Goal: Task Accomplishment & Management: Manage account settings

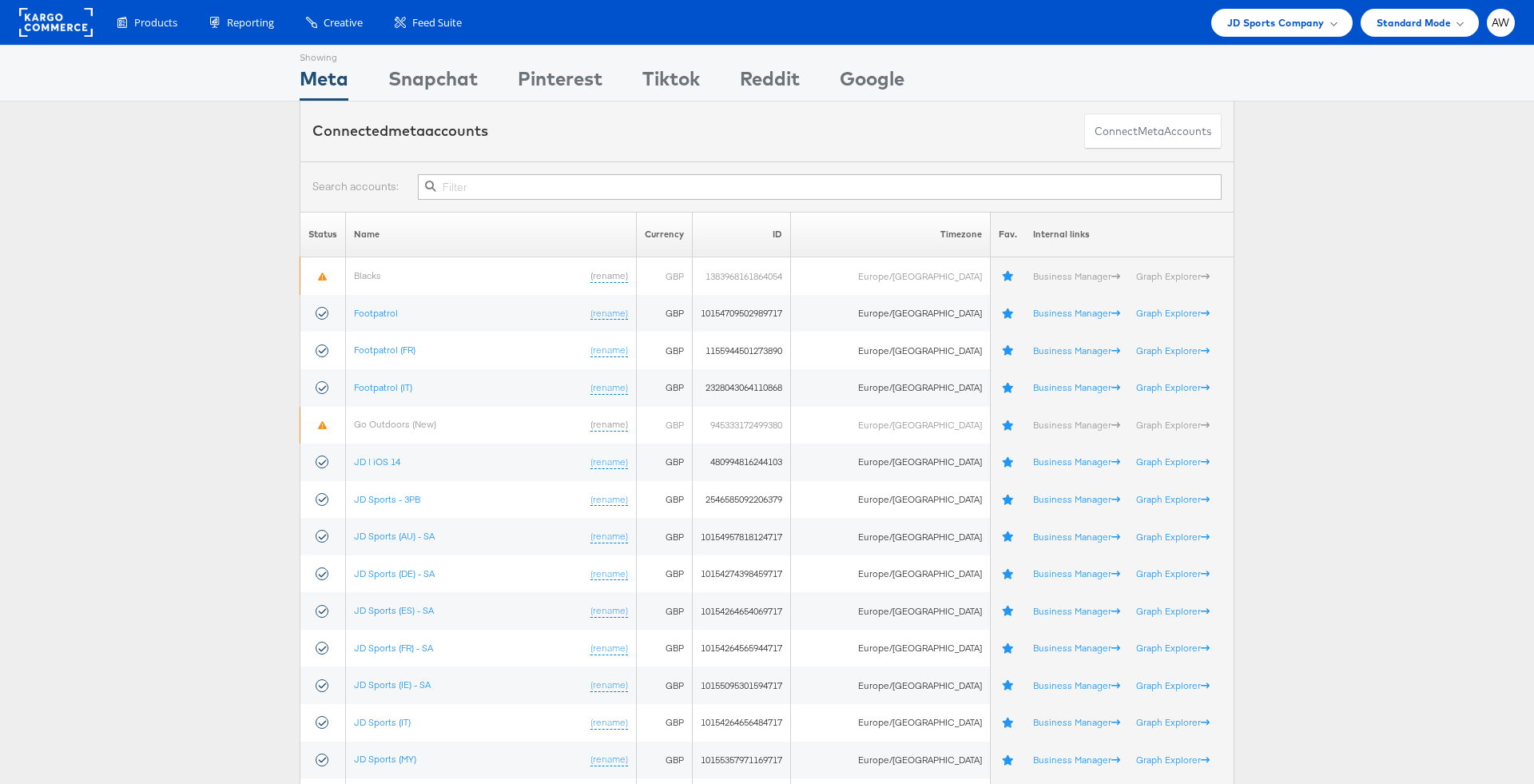
click at [544, 186] on input "text" at bounding box center [819, 187] width 803 height 26
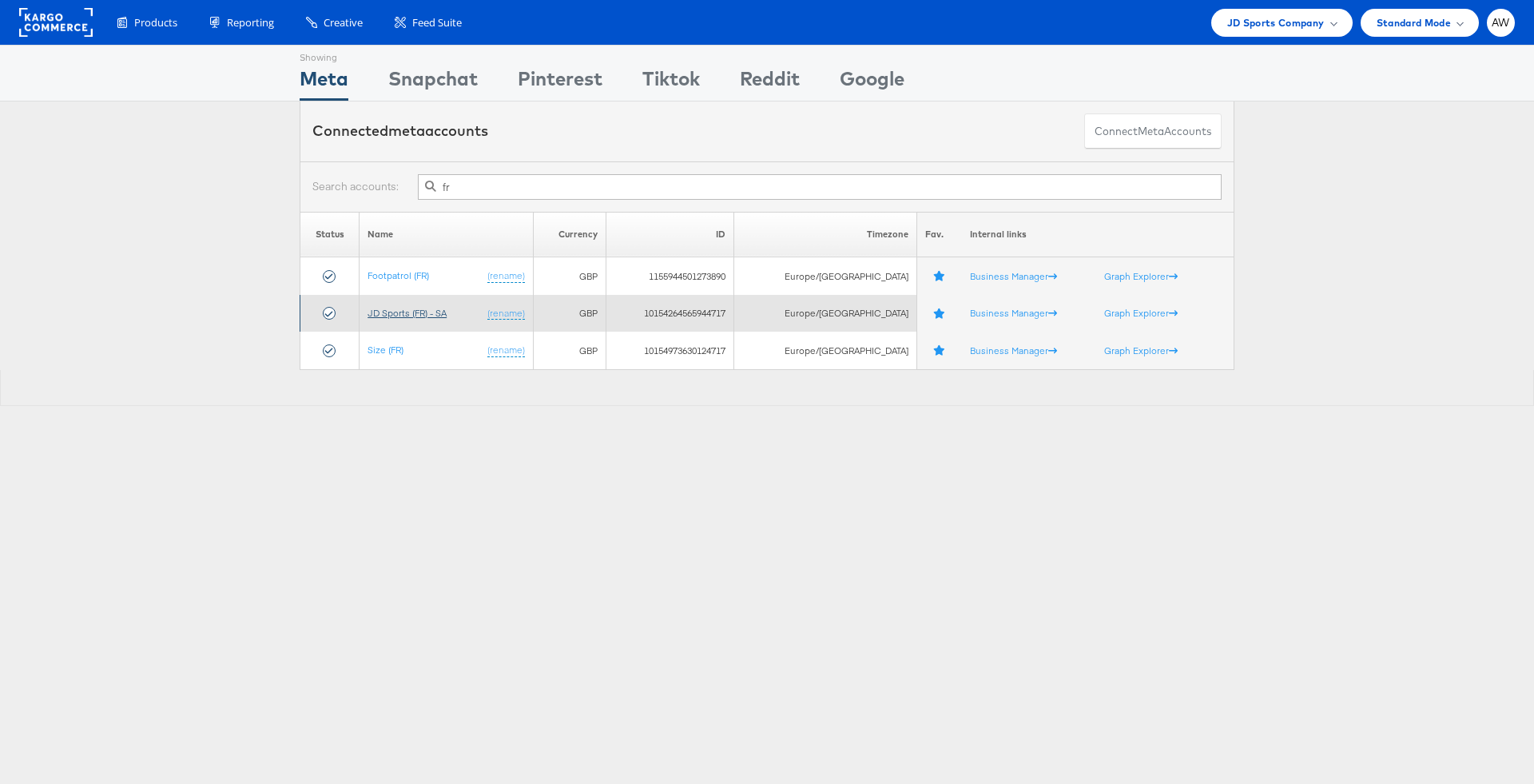
type input "fr"
click at [447, 307] on link "JD Sports (FR) - SA" at bounding box center [407, 312] width 79 height 12
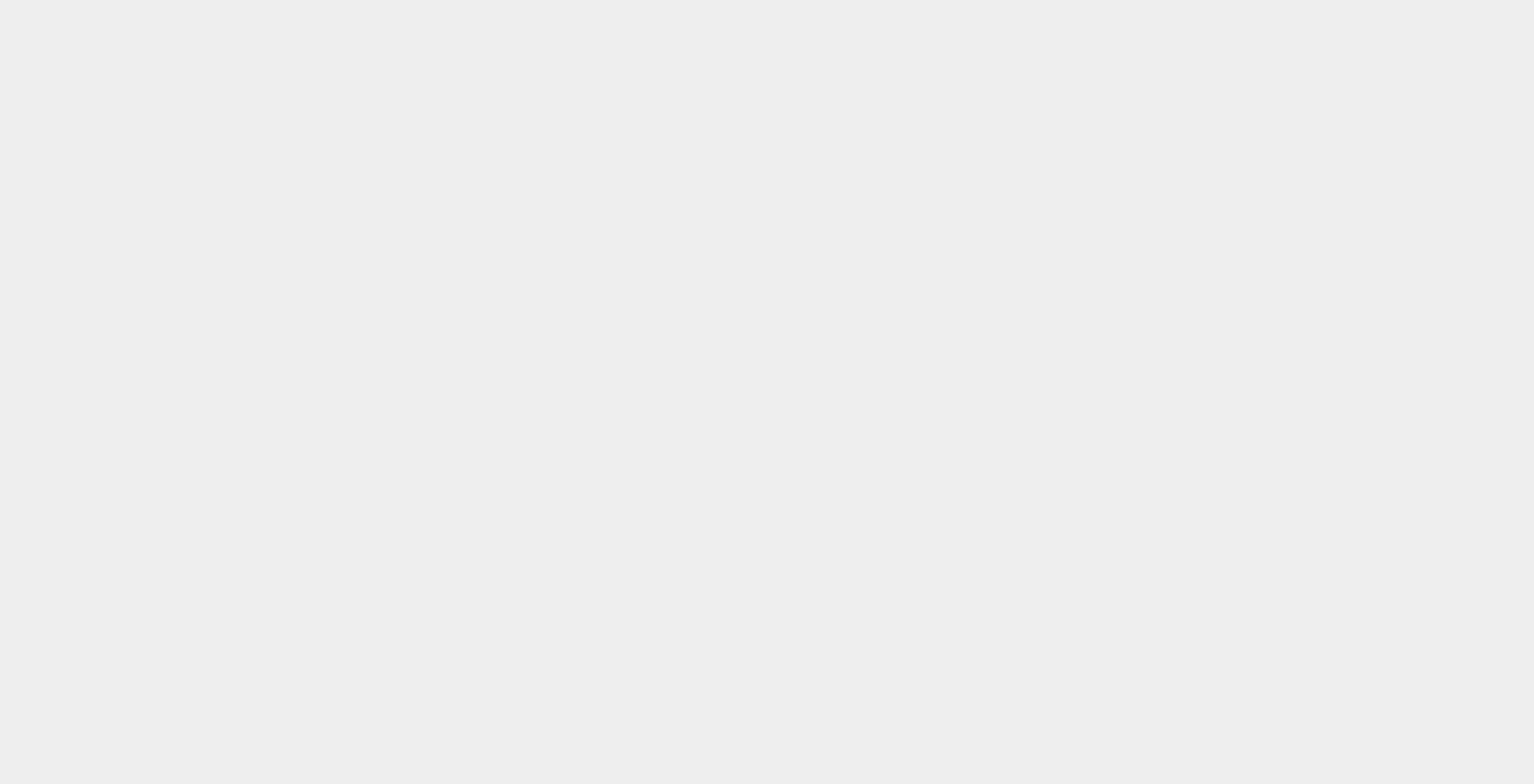
click at [157, 26] on body at bounding box center [767, 372] width 1534 height 745
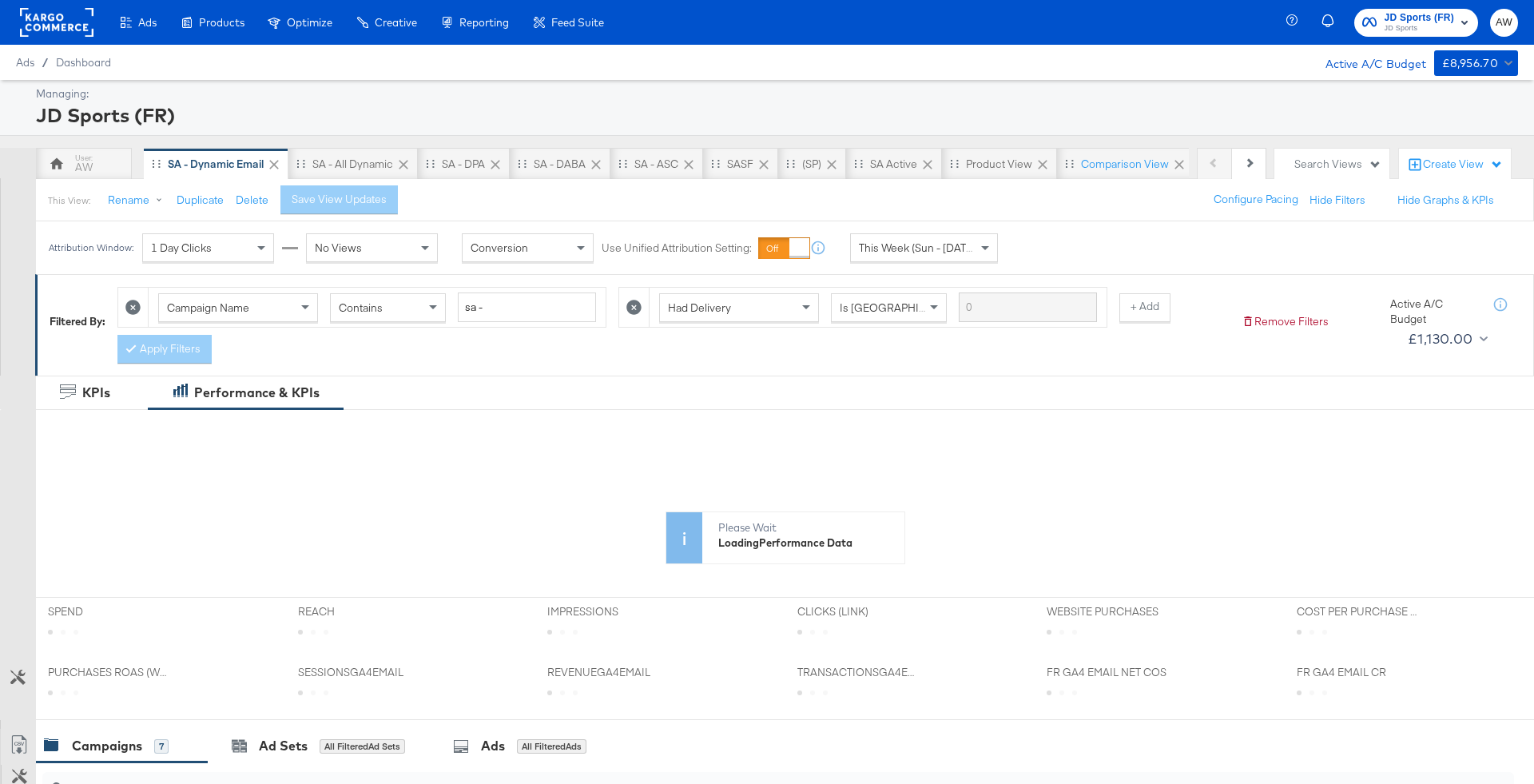
scroll to position [614, 0]
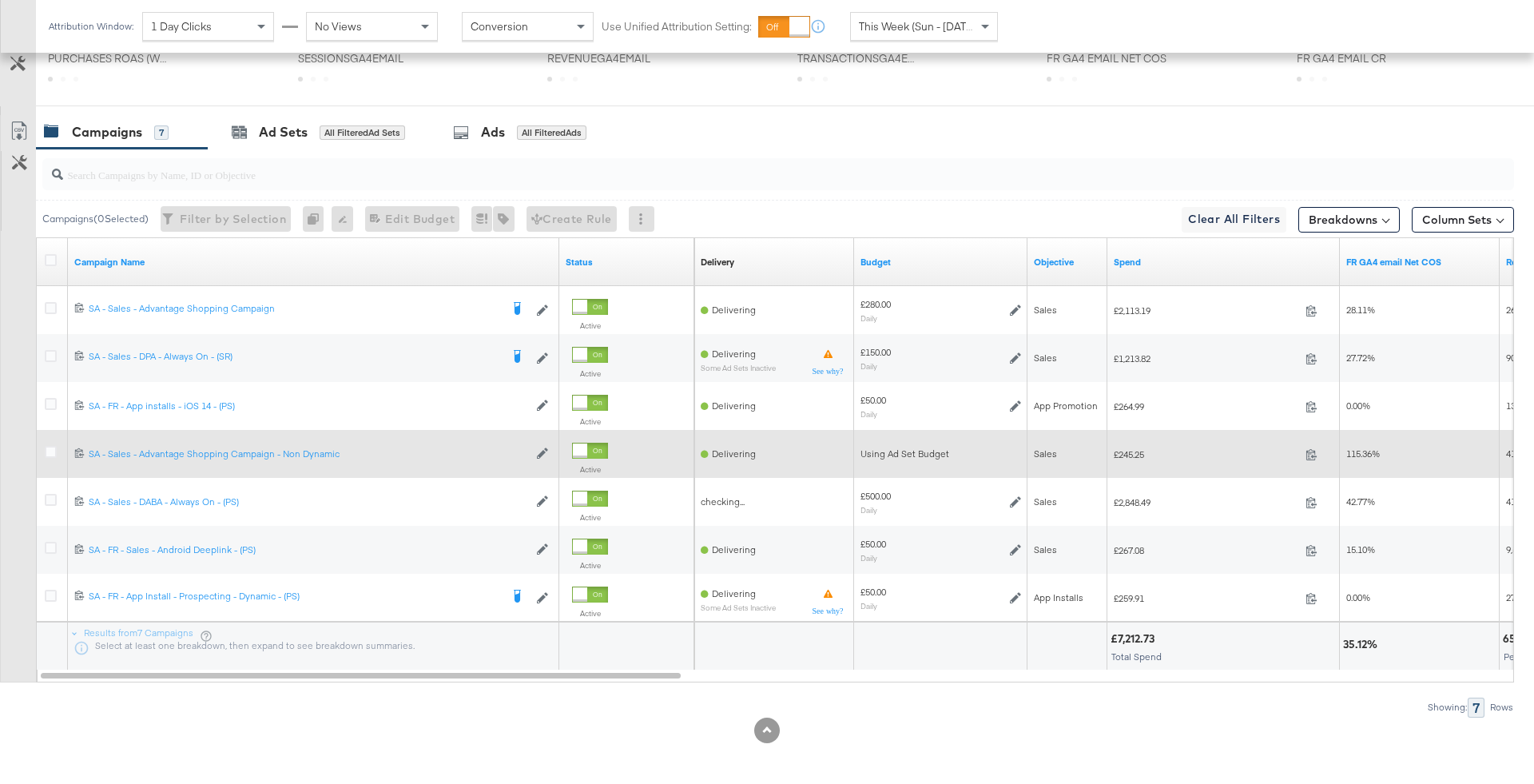
click at [56, 446] on div at bounding box center [53, 454] width 17 height 16
click at [54, 446] on icon at bounding box center [50, 452] width 12 height 12
click at [0, 0] on input "checkbox" at bounding box center [0, 0] width 0 height 0
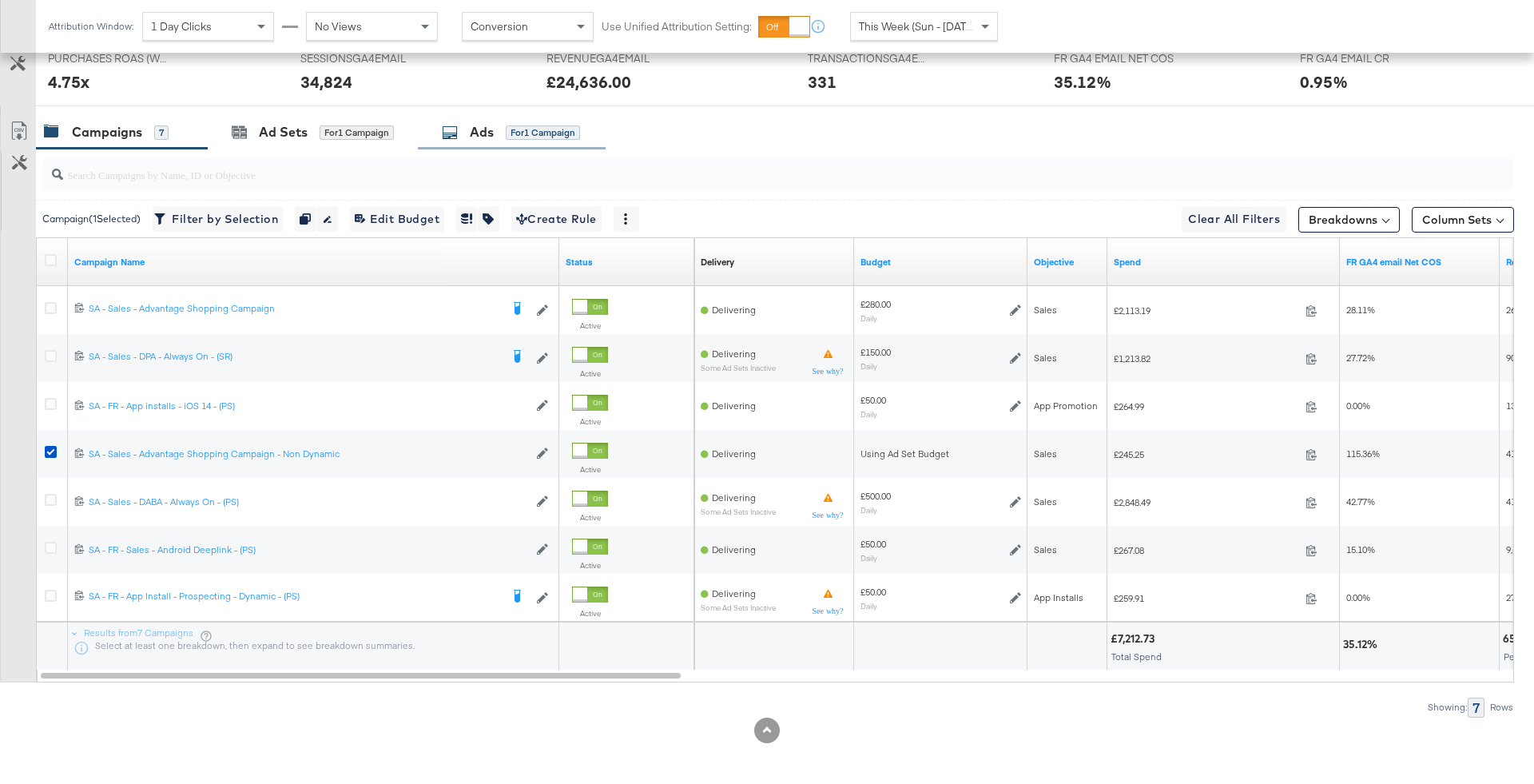
click at [460, 137] on div "Ads for 1 Campaign" at bounding box center [511, 132] width 138 height 18
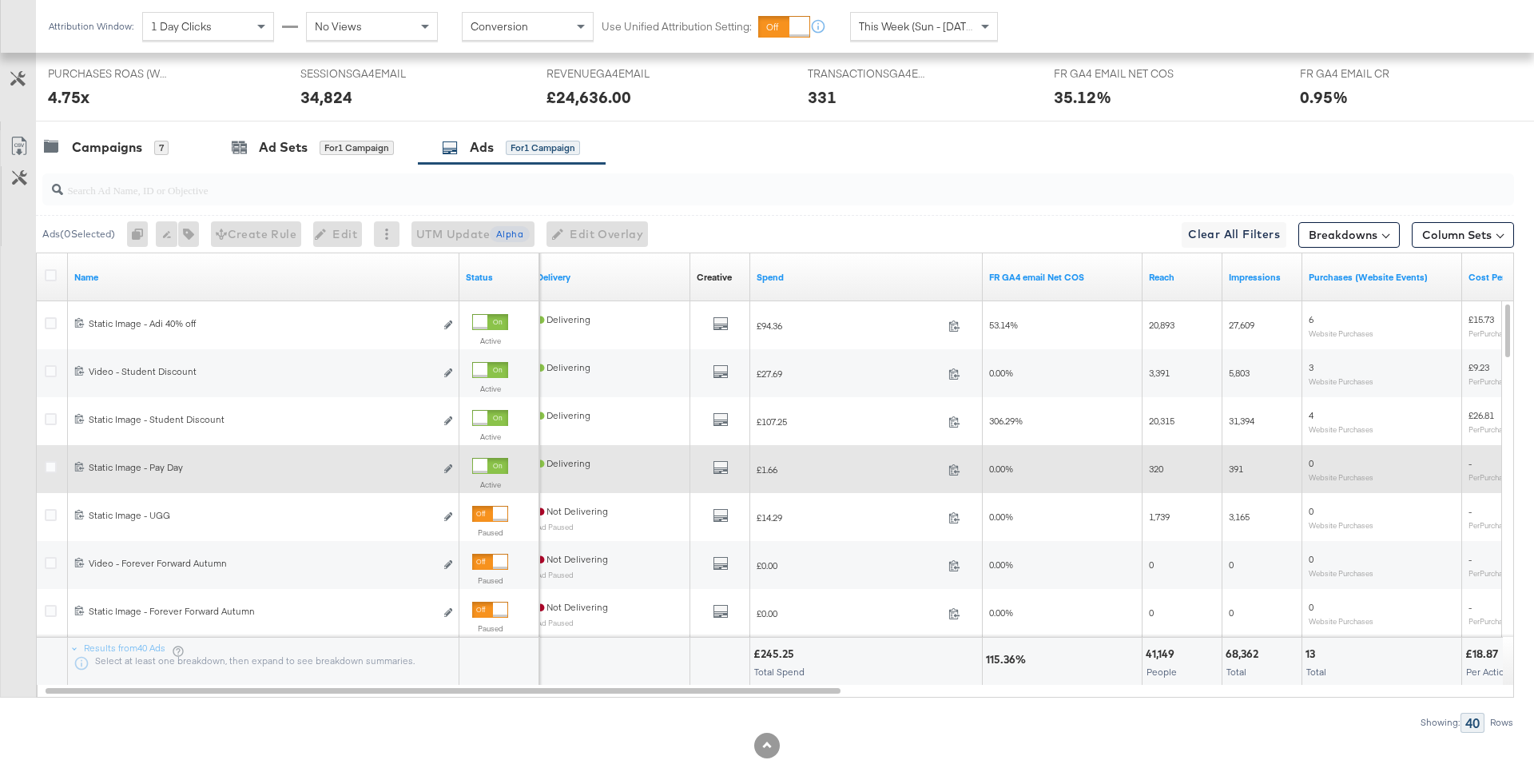
scroll to position [753, 0]
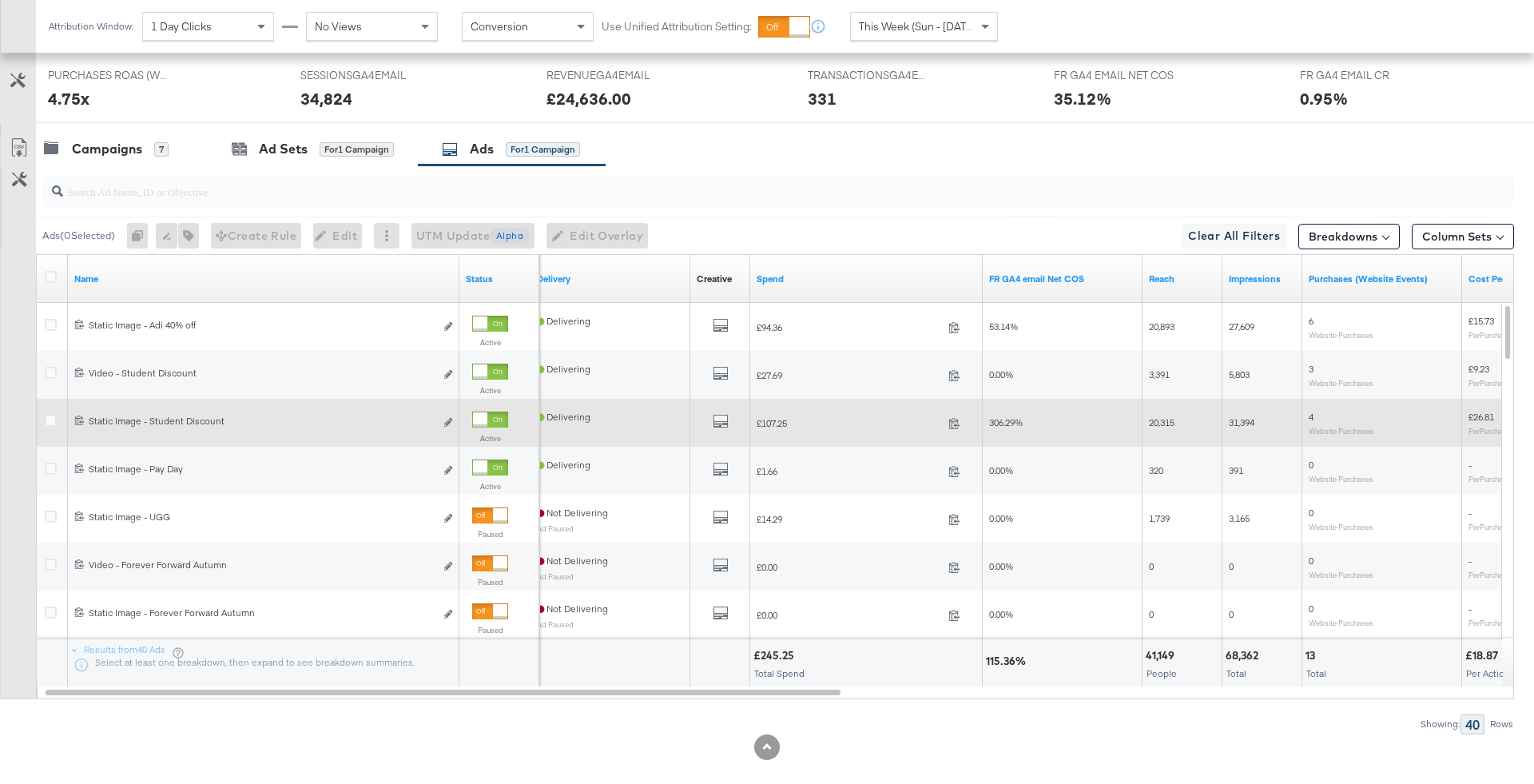
click at [488, 412] on div at bounding box center [480, 420] width 14 height 14
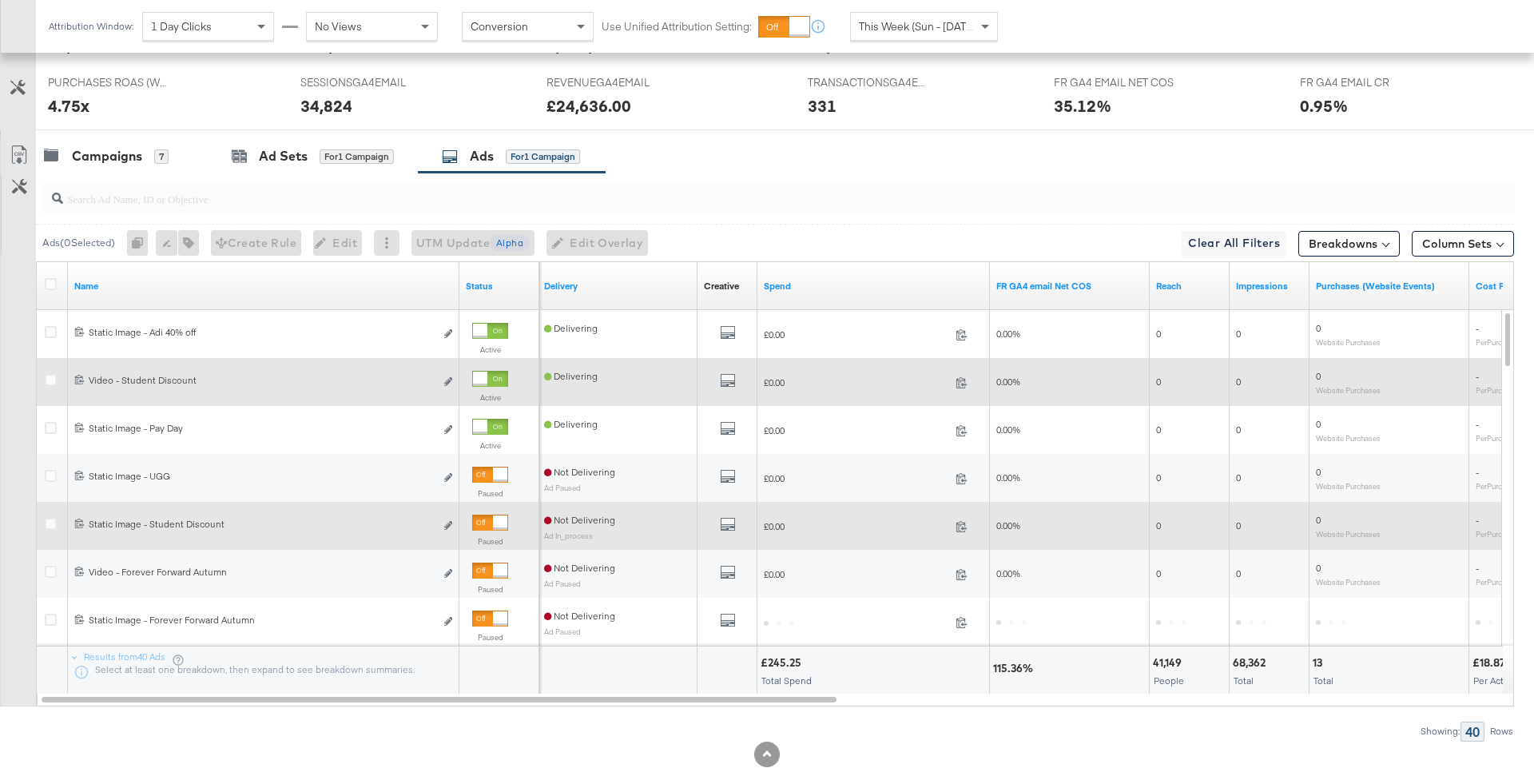
scroll to position [739, 0]
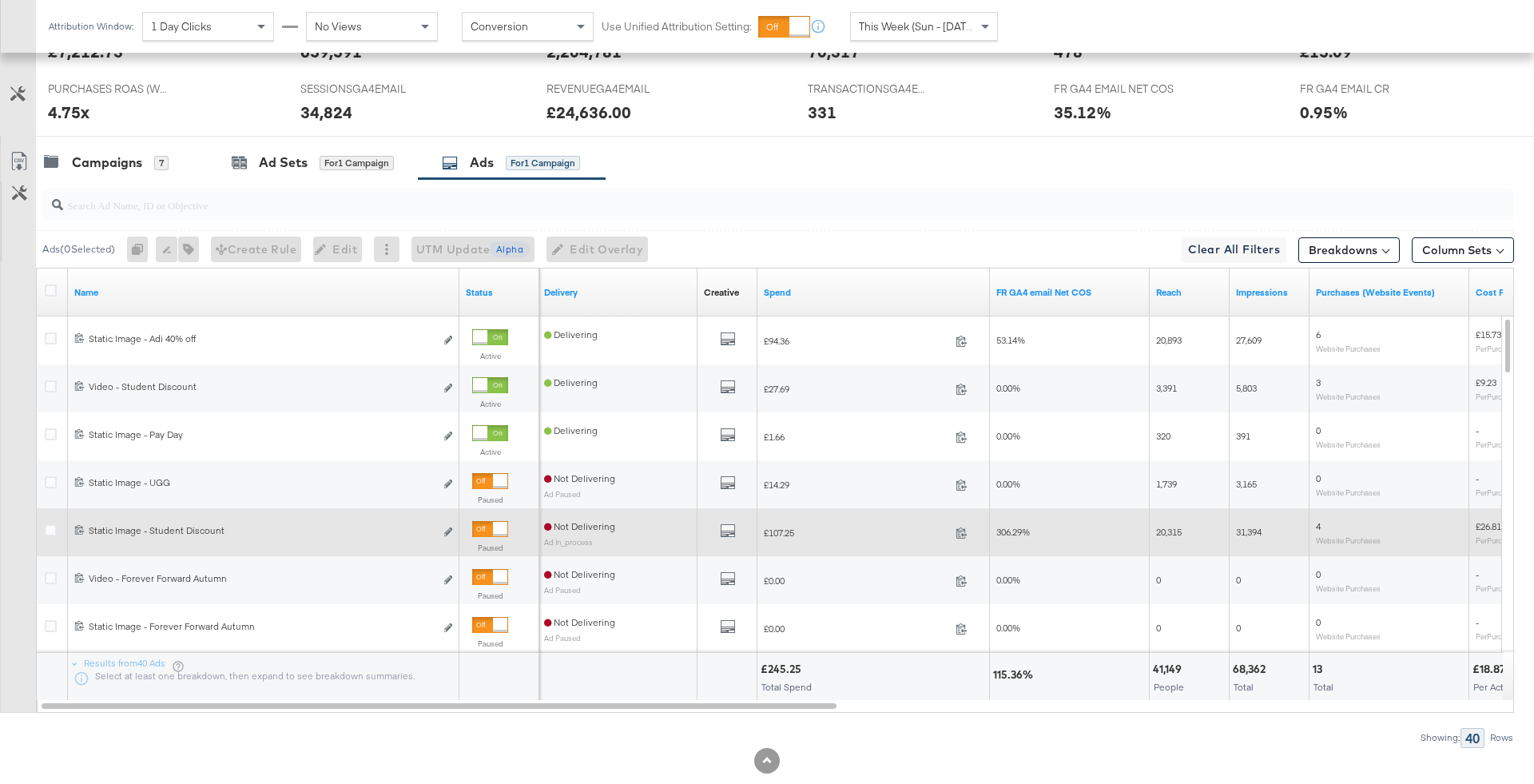
click at [169, 179] on div at bounding box center [775, 205] width 1478 height 51
click at [148, 156] on div "Campaigns 7" at bounding box center [106, 162] width 125 height 18
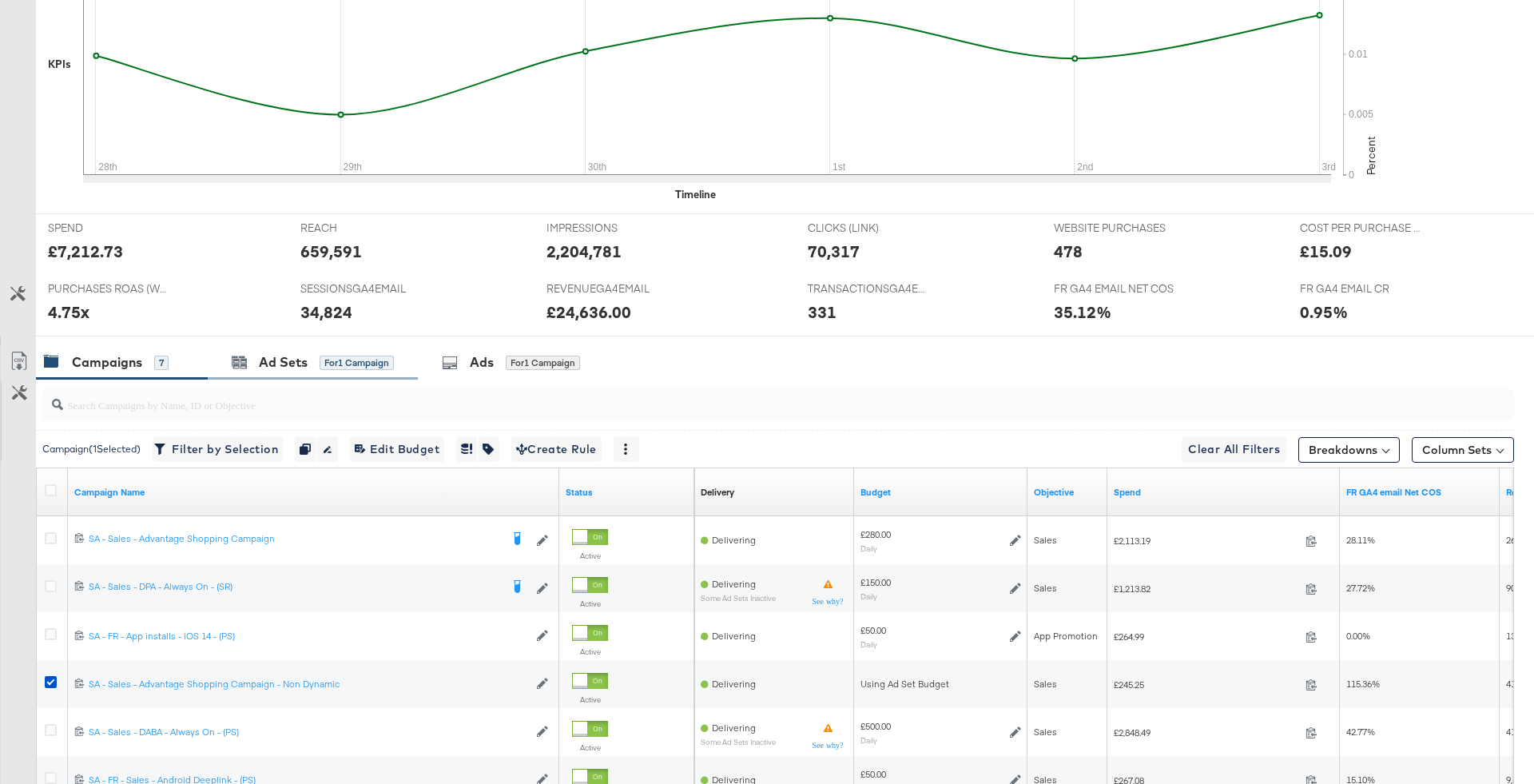
scroll to position [0, 0]
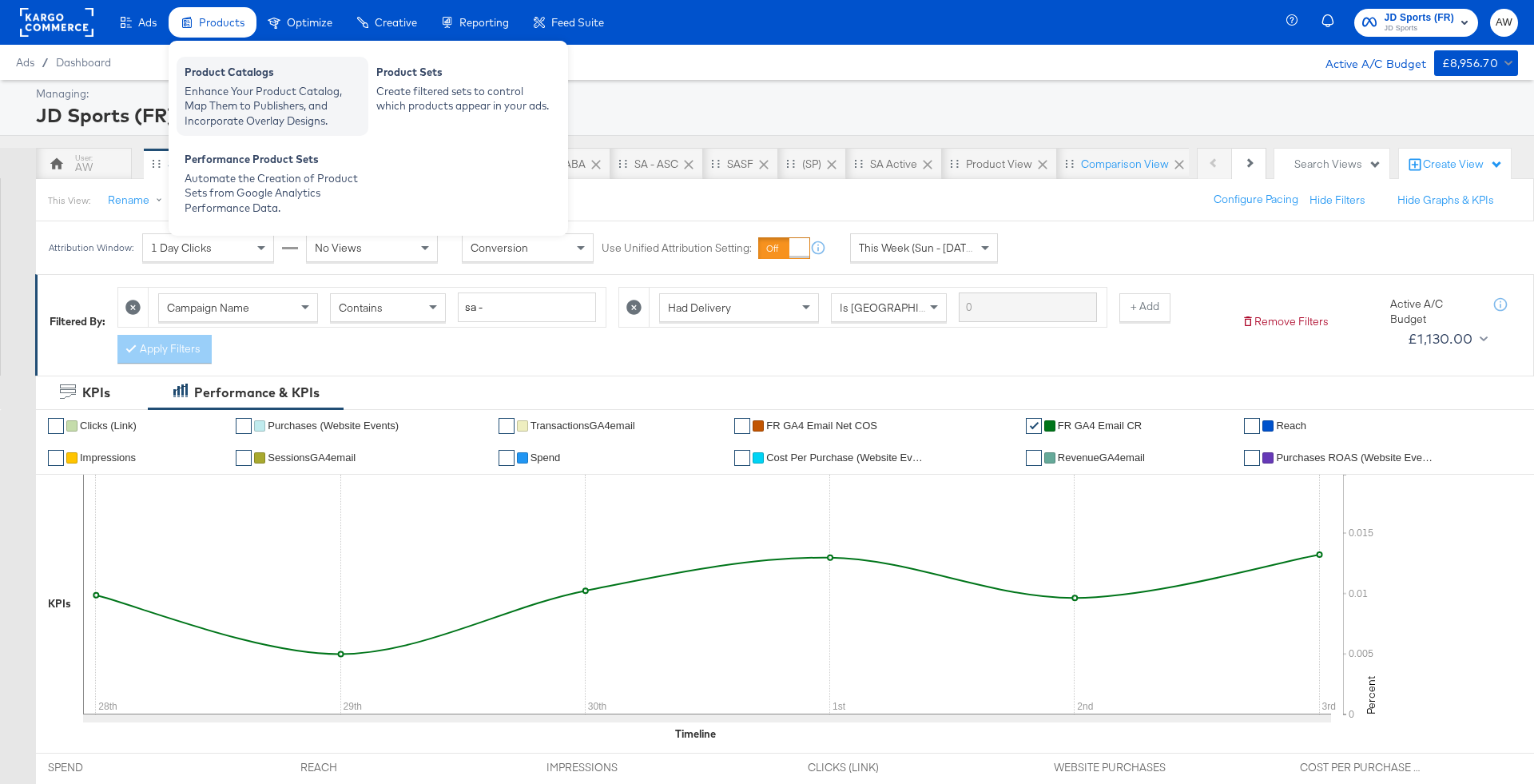
click at [243, 85] on div "Enhance Your Product Catalog, Map Them to Publishers, and Incorporate Overlay D…" at bounding box center [273, 106] width 176 height 45
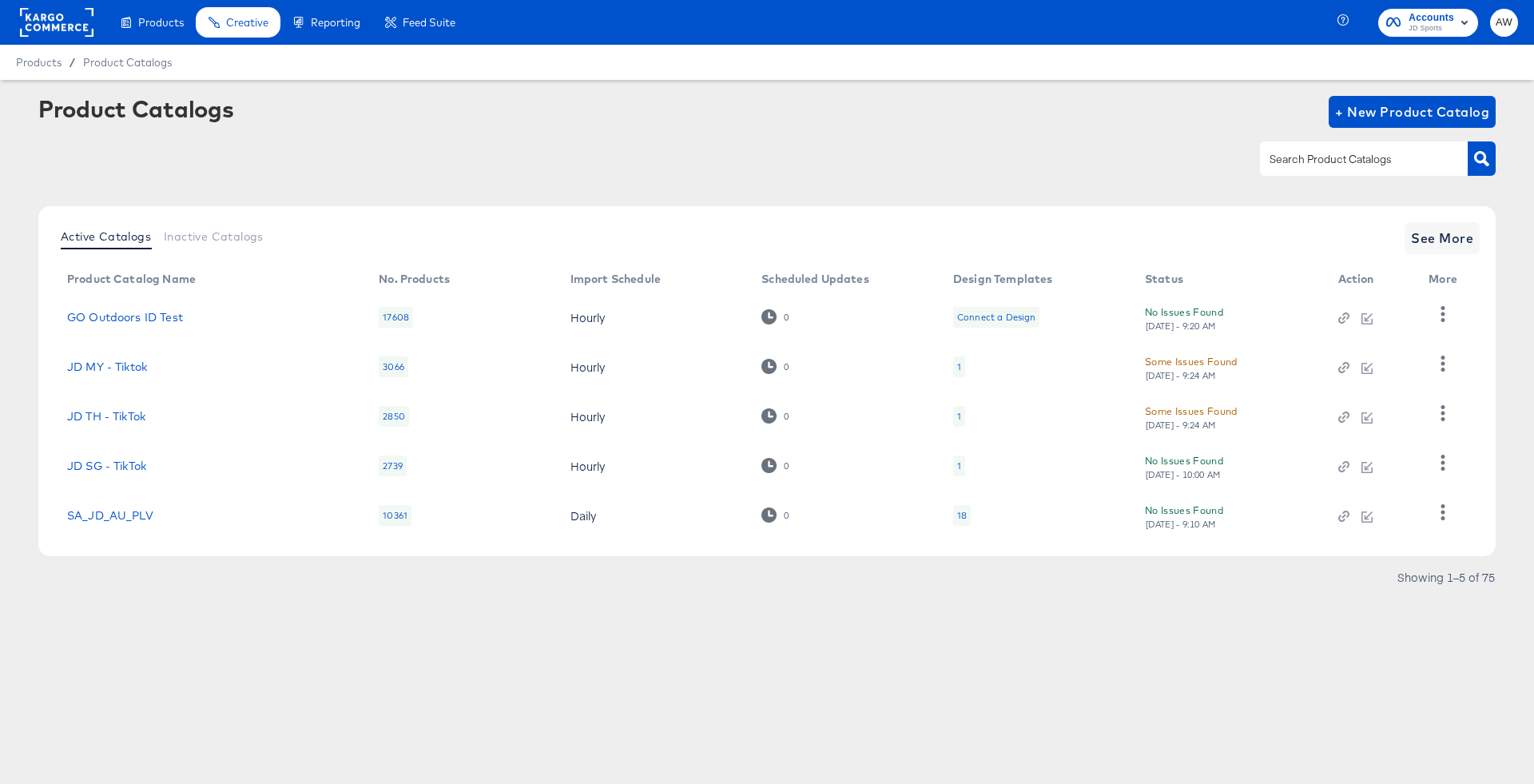
click at [1344, 150] on input "text" at bounding box center [1351, 159] width 170 height 18
type input "fr"
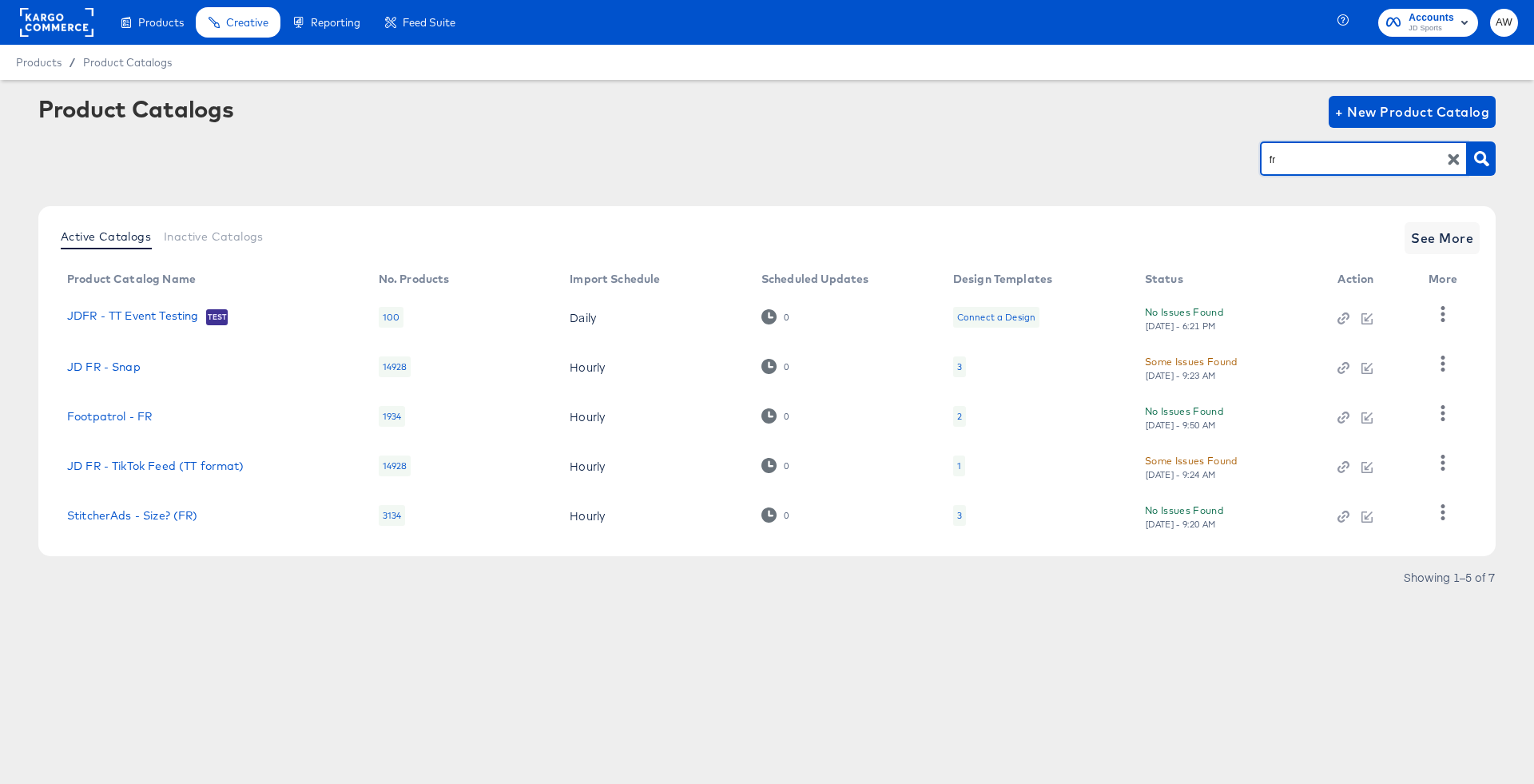
click at [69, 23] on rect at bounding box center [57, 22] width 74 height 29
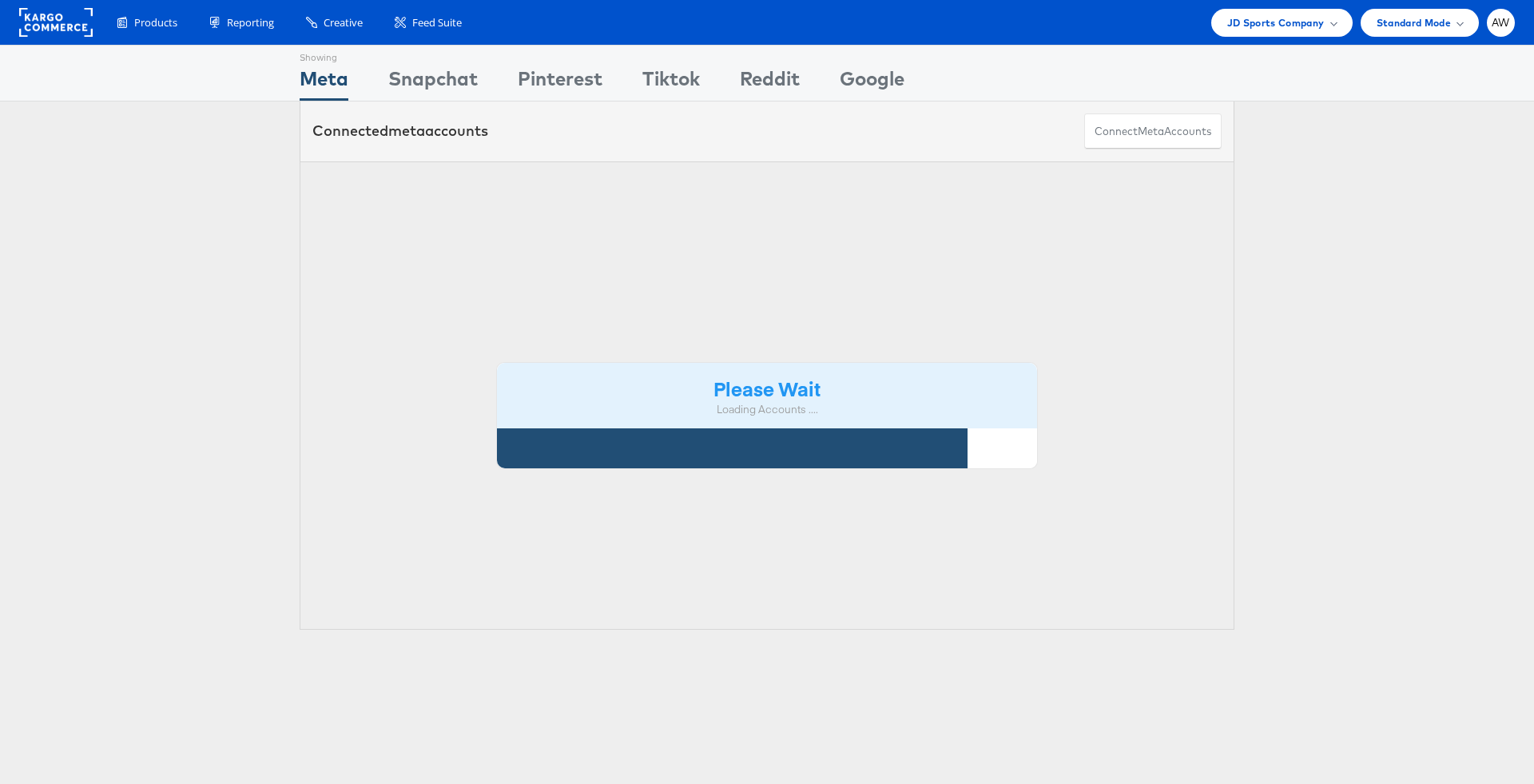
click at [667, 180] on div "Please Wait Loading Accounts ...." at bounding box center [767, 396] width 934 height 469
click at [675, 194] on div "Please Wait Loading Accounts ...." at bounding box center [767, 396] width 934 height 469
click at [660, 188] on div "Please Wait Loading Accounts ...." at bounding box center [767, 396] width 934 height 469
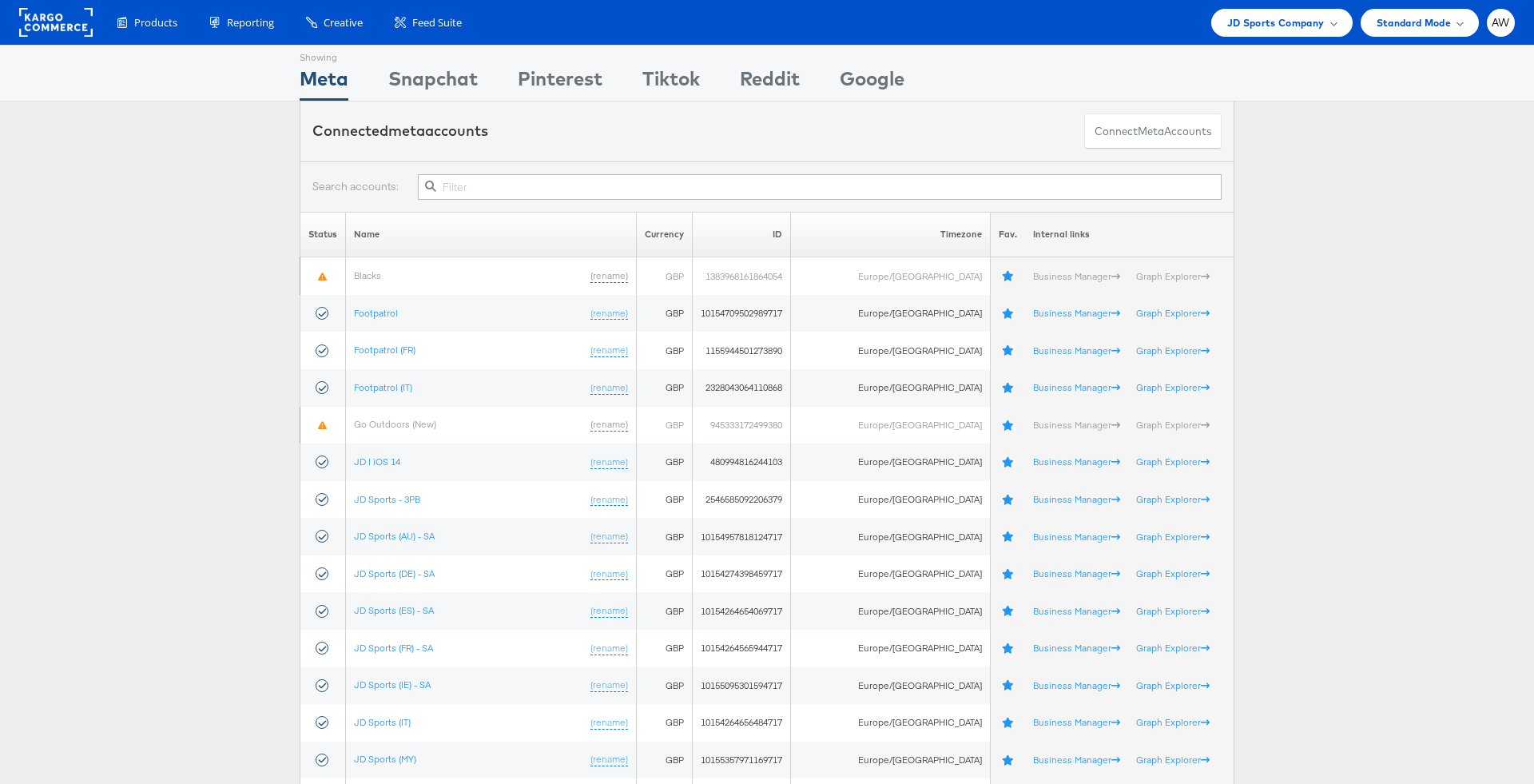
click at [660, 188] on input "text" at bounding box center [819, 187] width 803 height 26
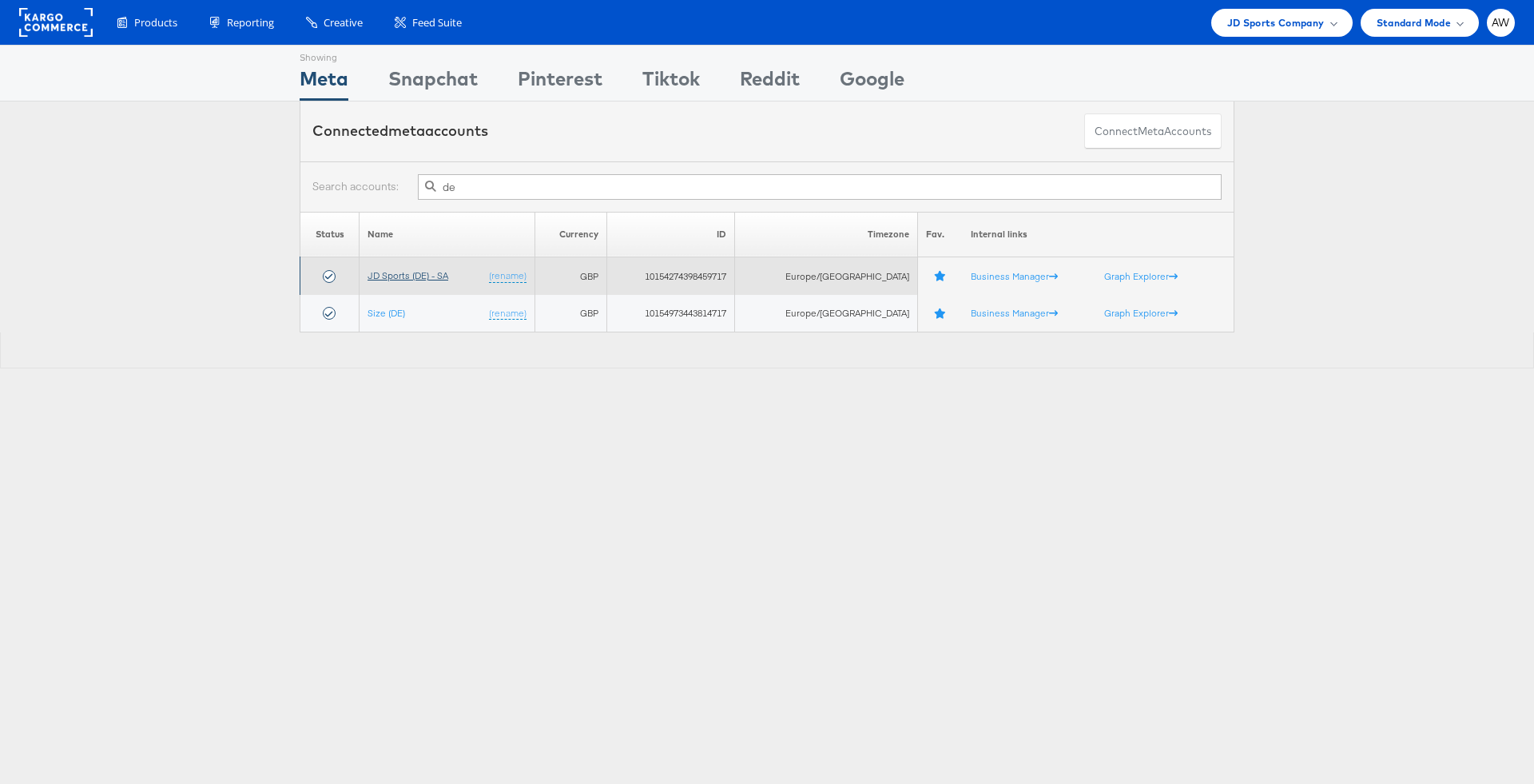
type input "de"
click at [431, 269] on link "JD Sports (DE) - SA" at bounding box center [408, 275] width 81 height 12
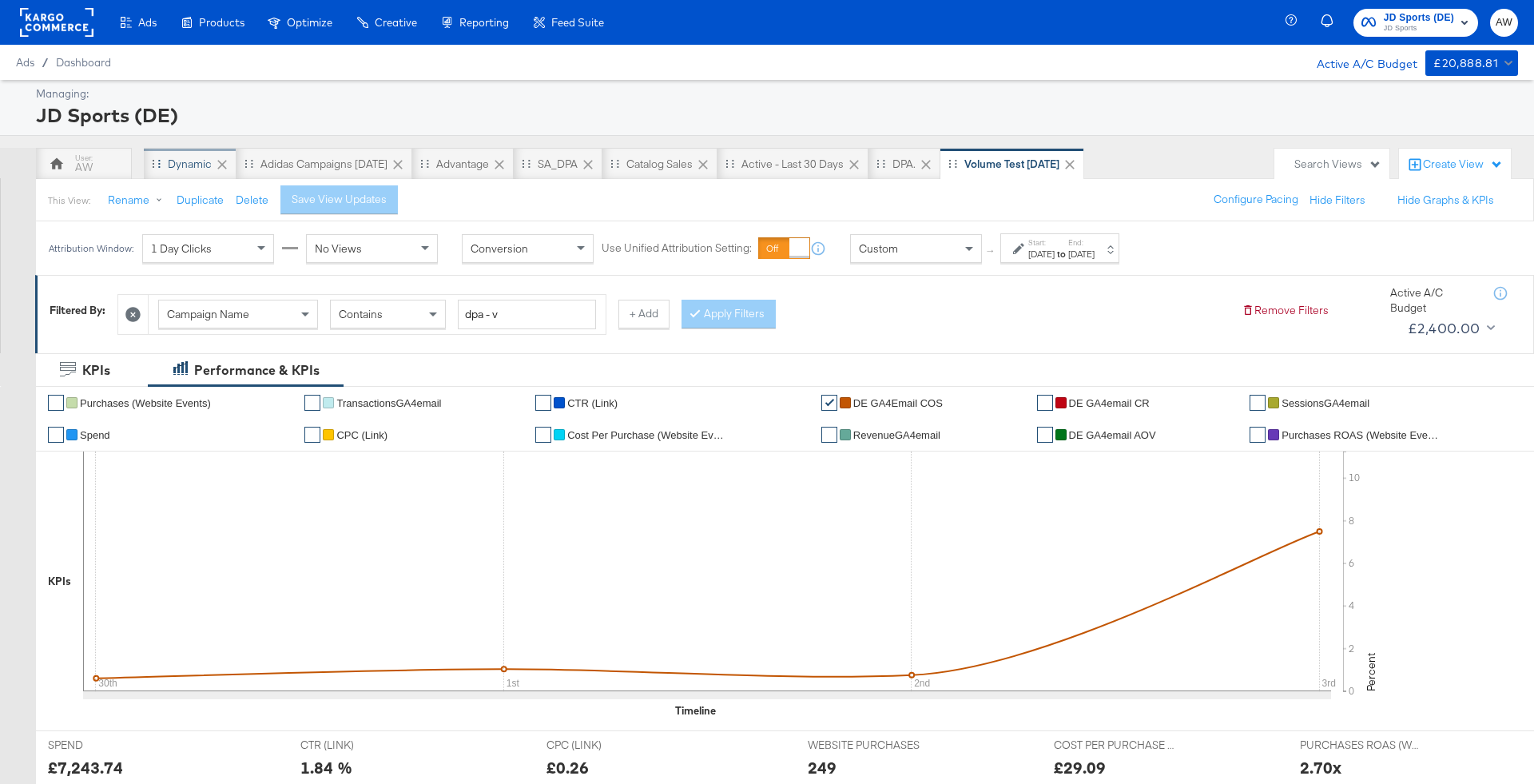
click at [189, 157] on div "Dynamic" at bounding box center [189, 164] width 44 height 15
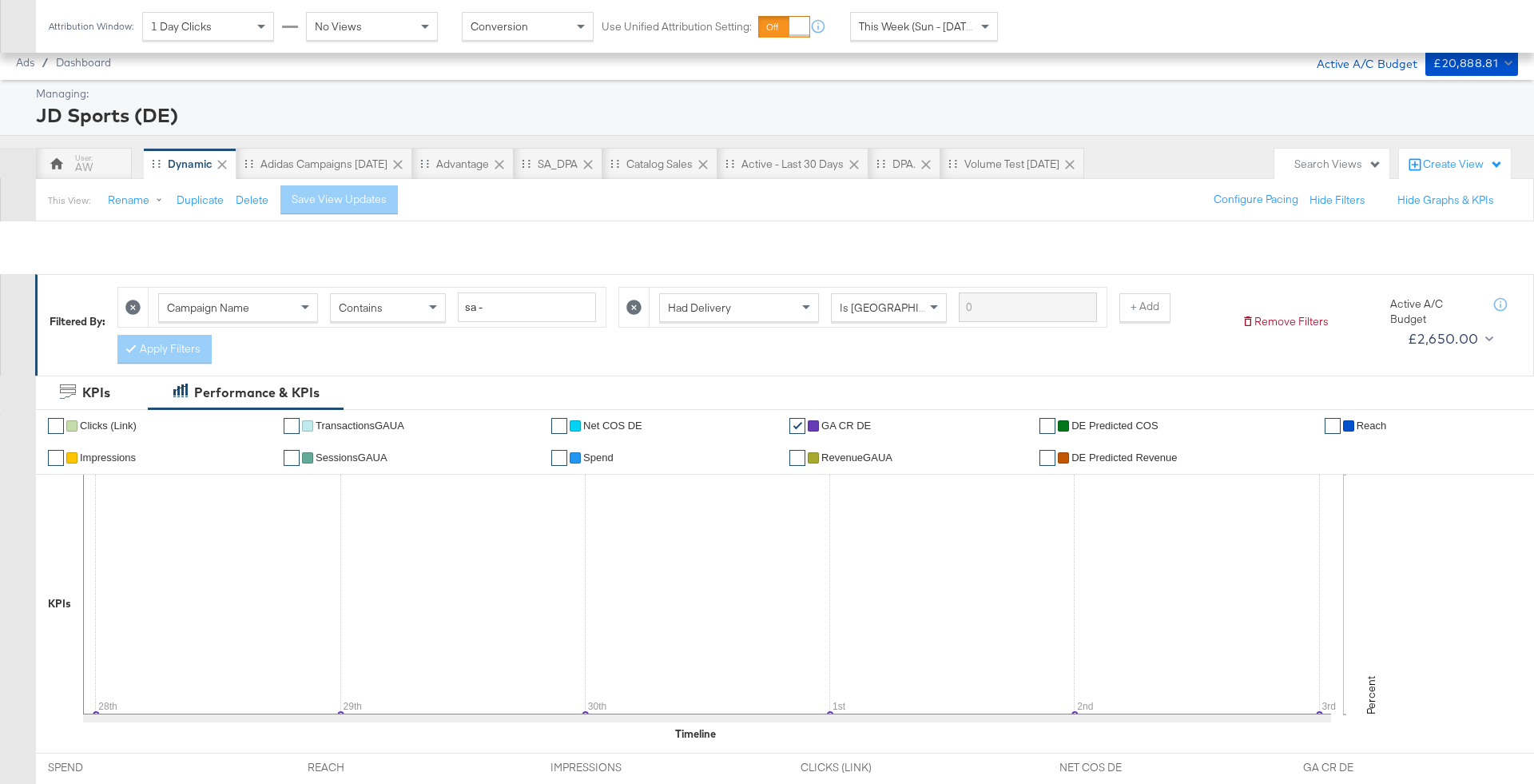
scroll to position [770, 0]
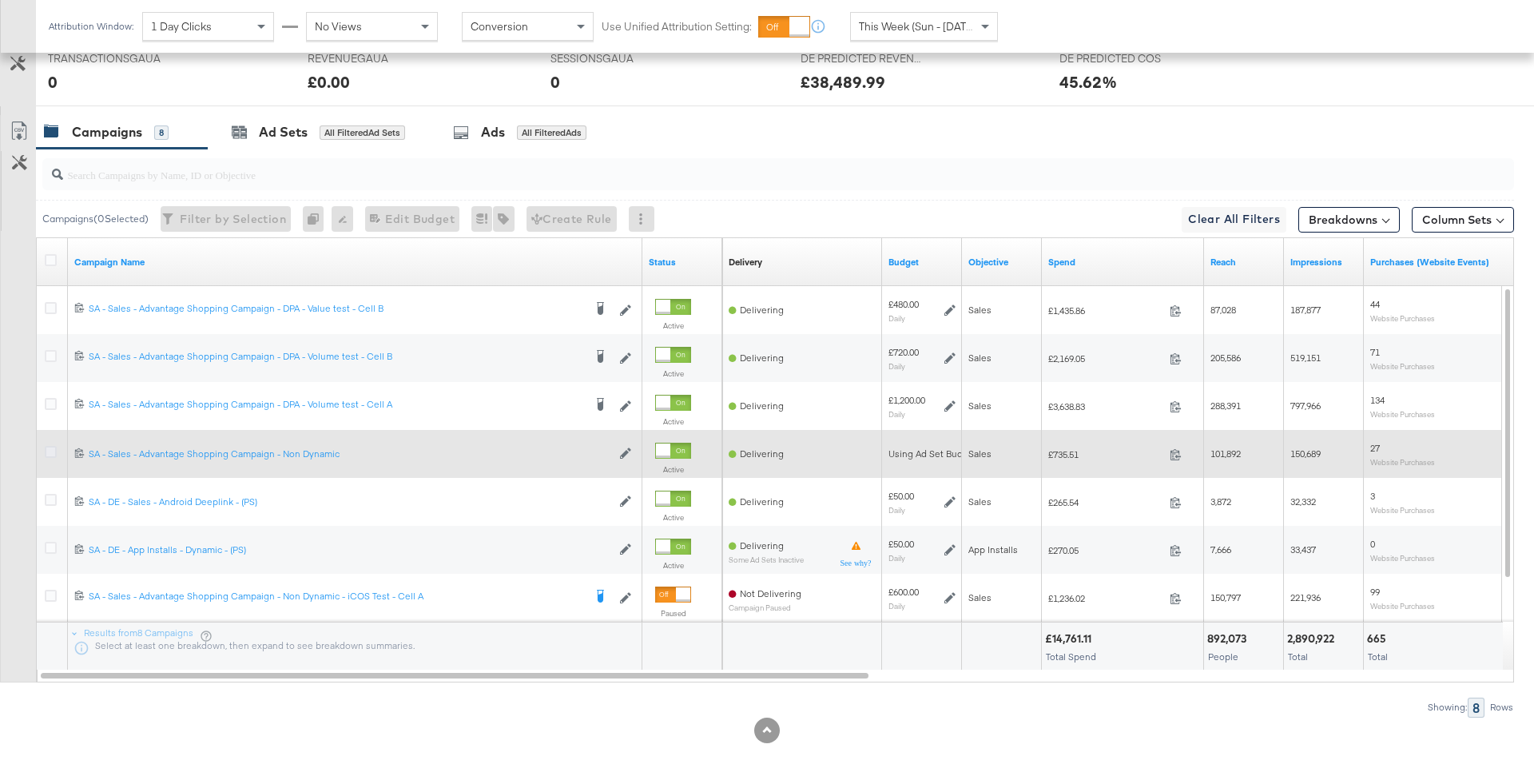
click at [45, 447] on icon at bounding box center [50, 452] width 12 height 12
click at [0, 0] on input "checkbox" at bounding box center [0, 0] width 0 height 0
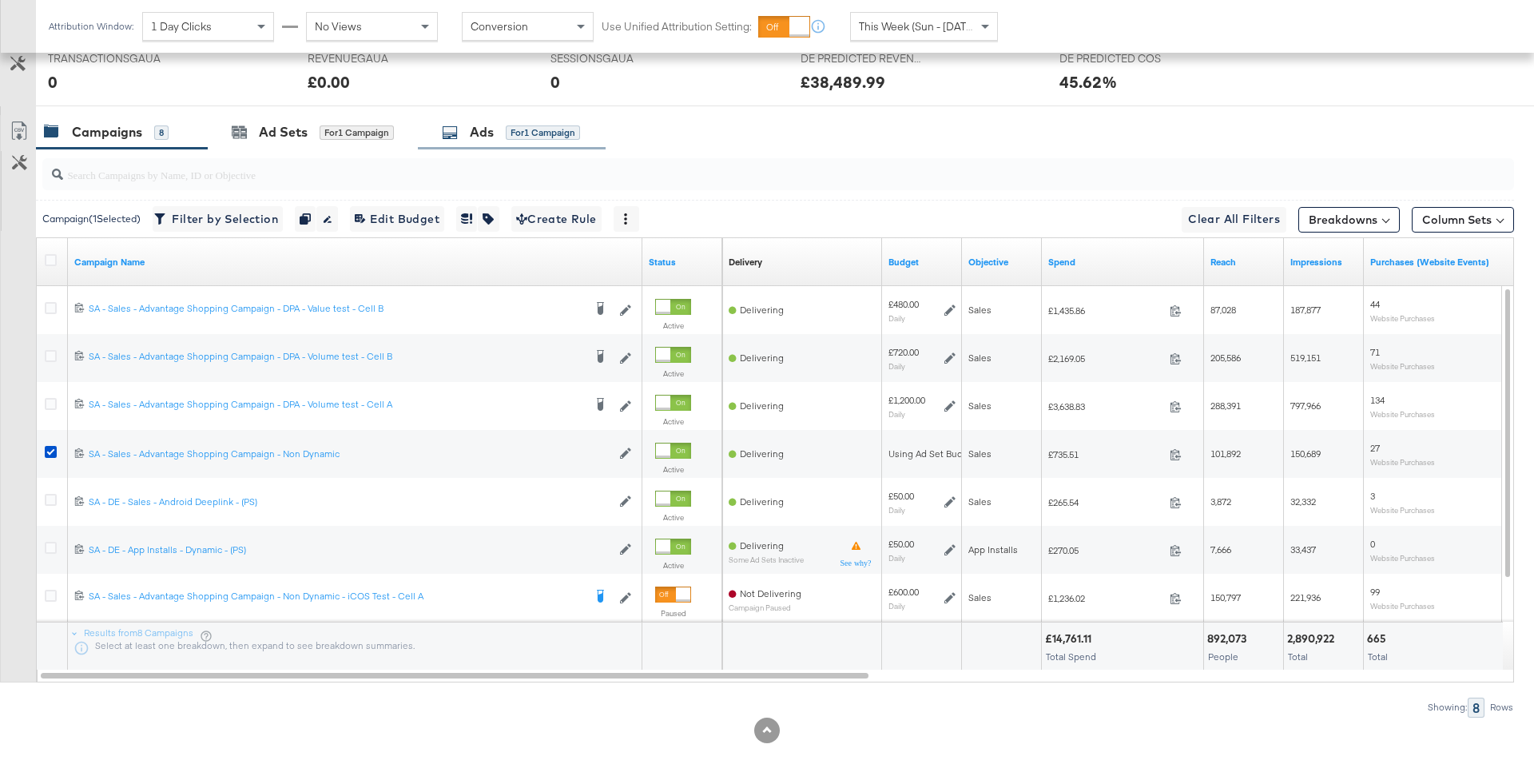
click at [489, 118] on div "Ads for 1 Campaign" at bounding box center [512, 132] width 188 height 34
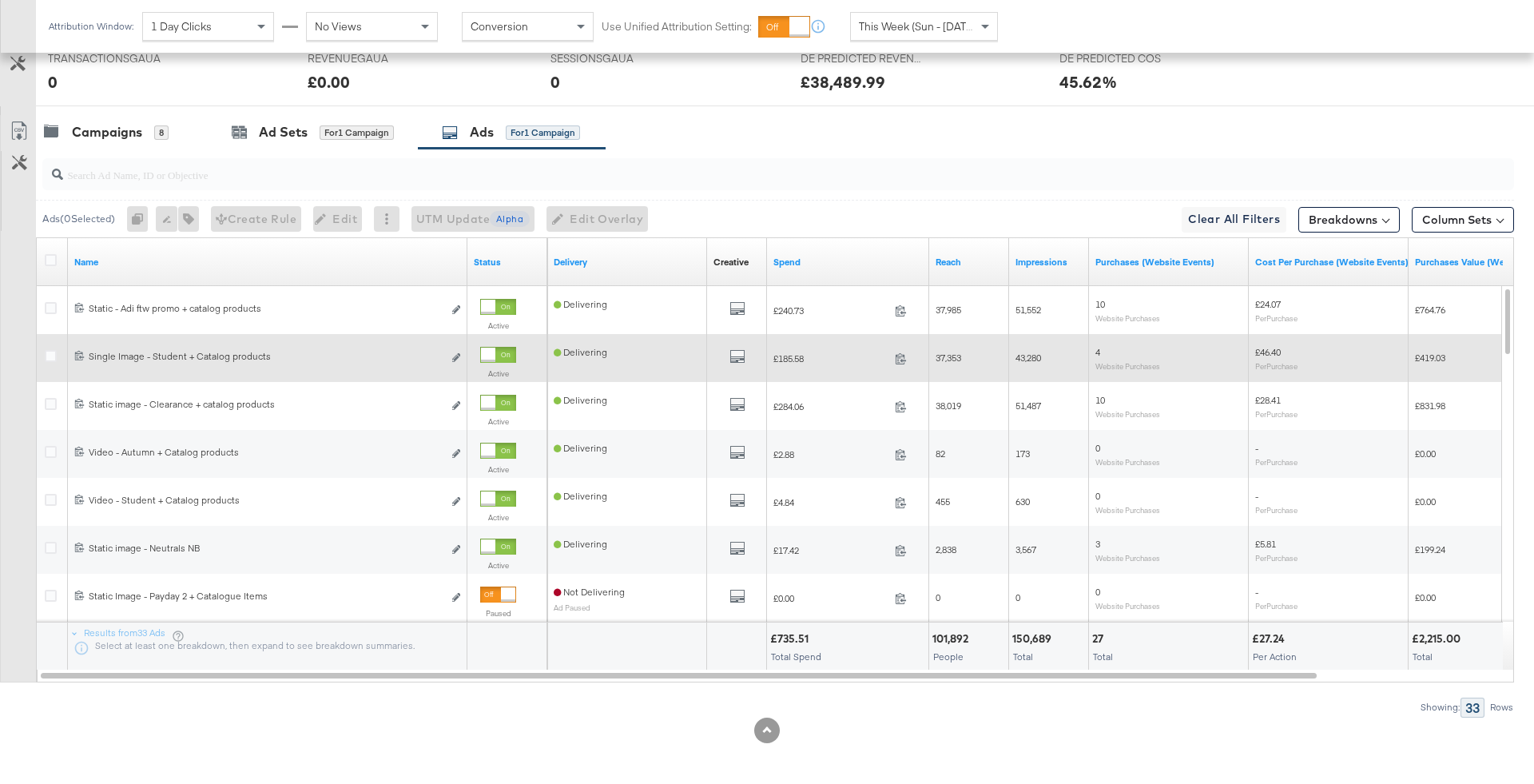
click at [496, 351] on div at bounding box center [488, 355] width 14 height 14
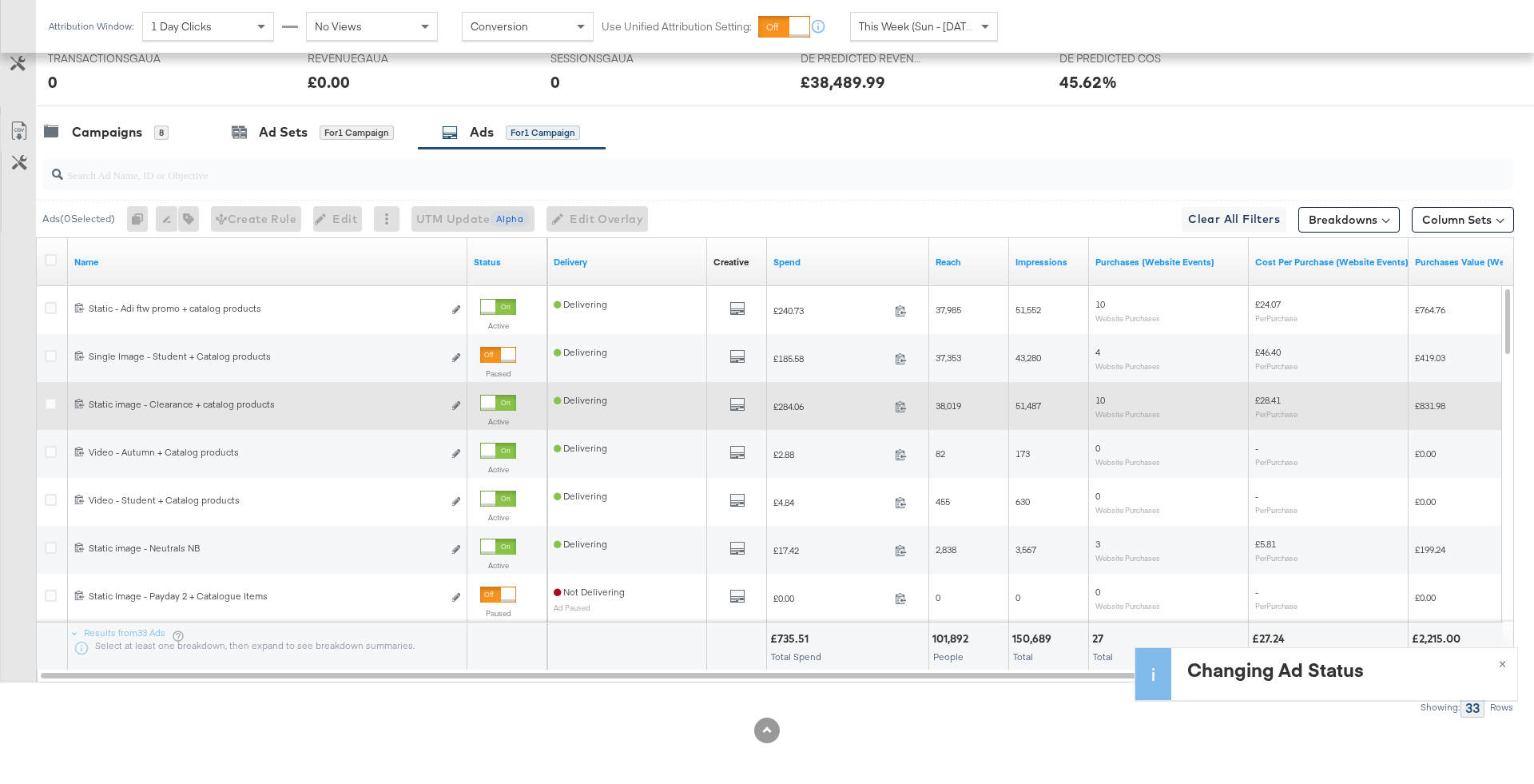
click at [507, 411] on div "Active" at bounding box center [498, 414] width 36 height 38
click at [503, 408] on div "Active" at bounding box center [498, 414] width 36 height 38
click at [498, 400] on div at bounding box center [498, 403] width 36 height 16
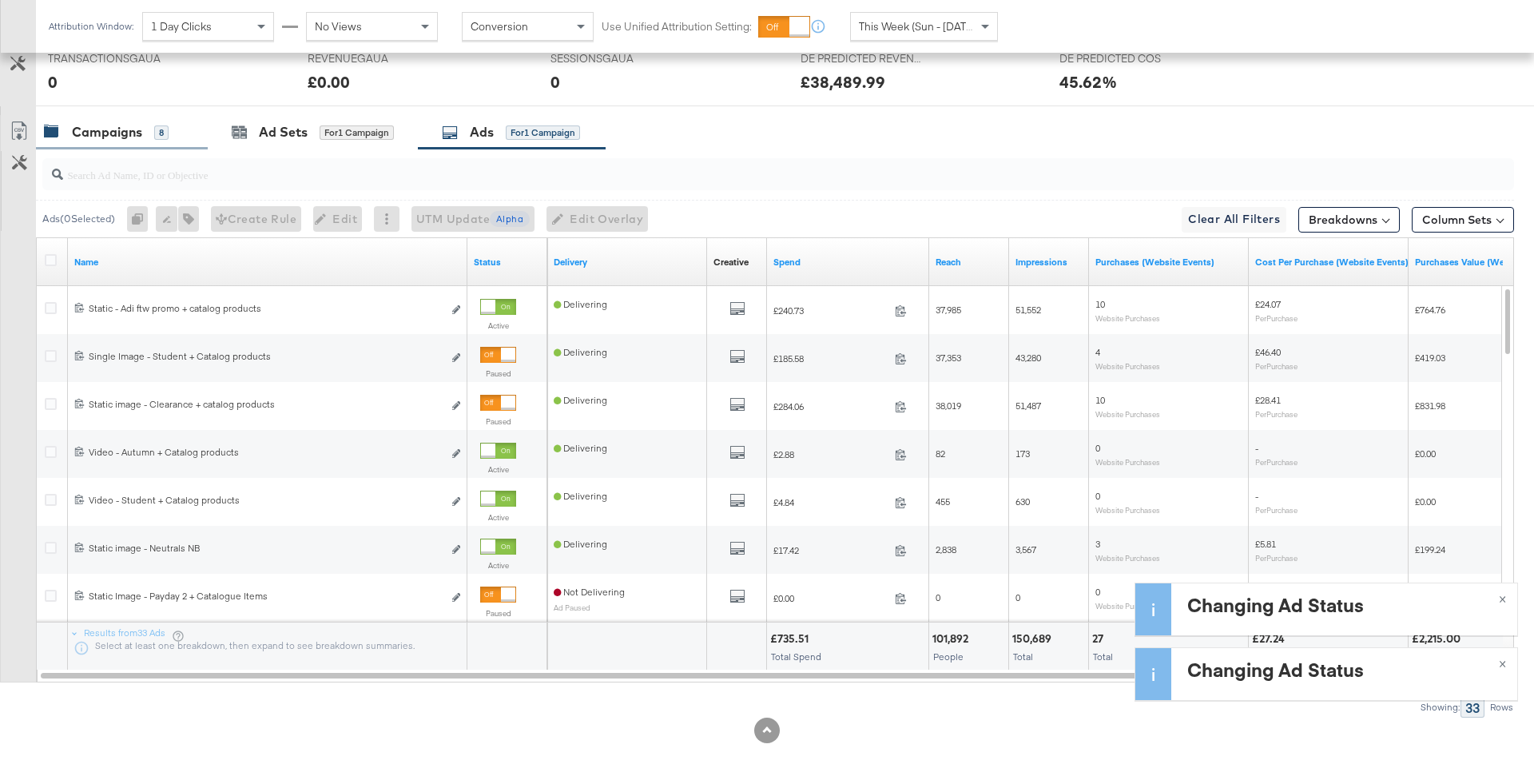
click at [173, 134] on div "Campaigns 8" at bounding box center [114, 132] width 140 height 18
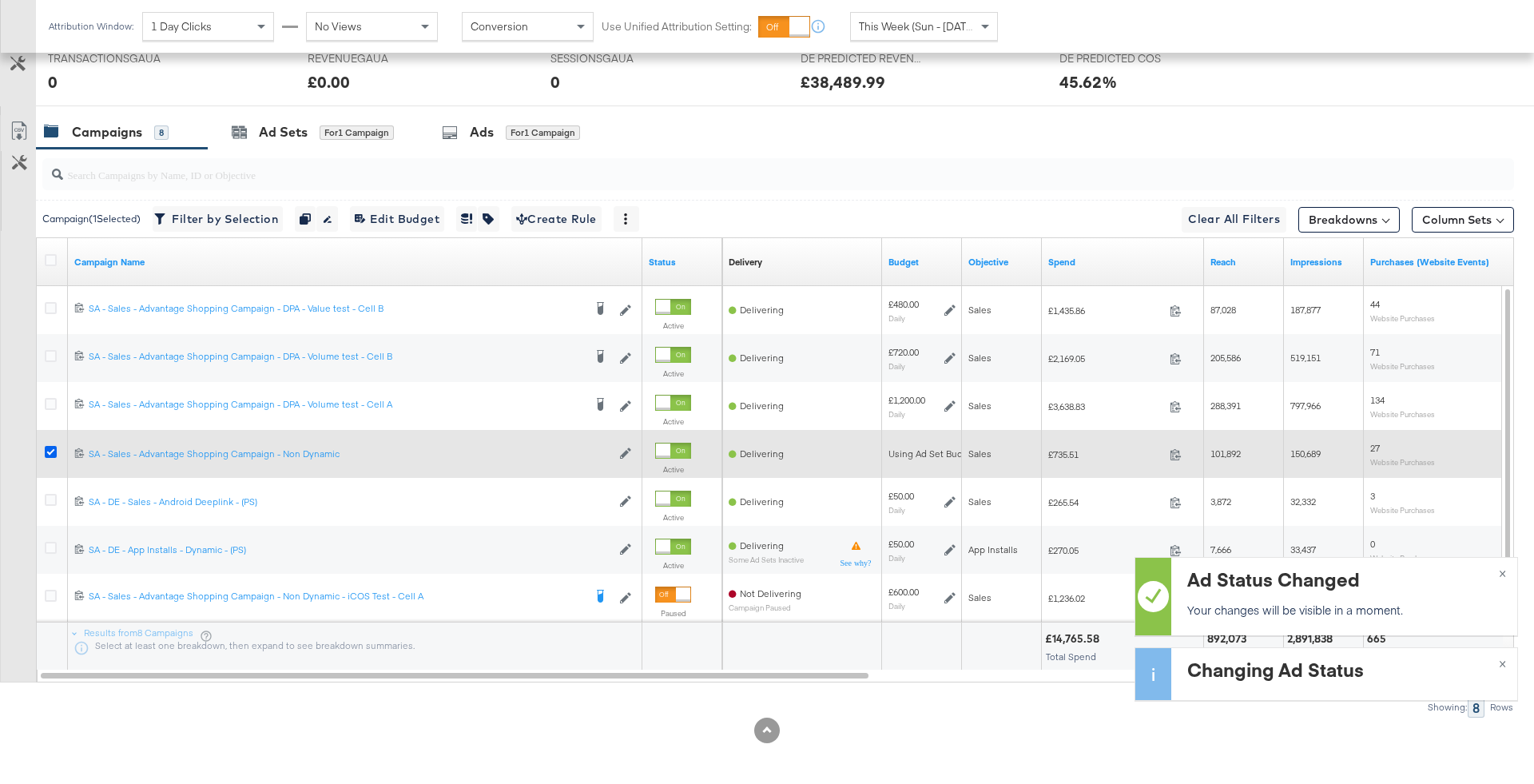
click at [46, 449] on icon at bounding box center [50, 452] width 12 height 12
click at [0, 0] on input "checkbox" at bounding box center [0, 0] width 0 height 0
